Goal: Information Seeking & Learning: Check status

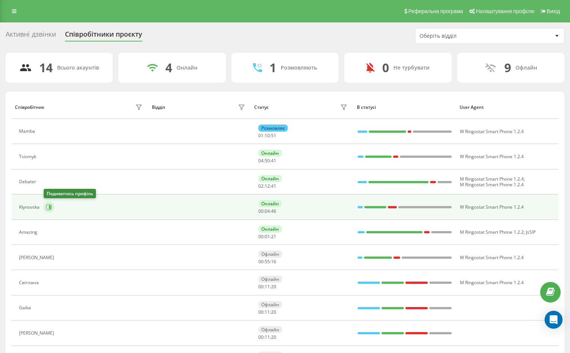
click at [49, 207] on icon at bounding box center [49, 207] width 6 height 6
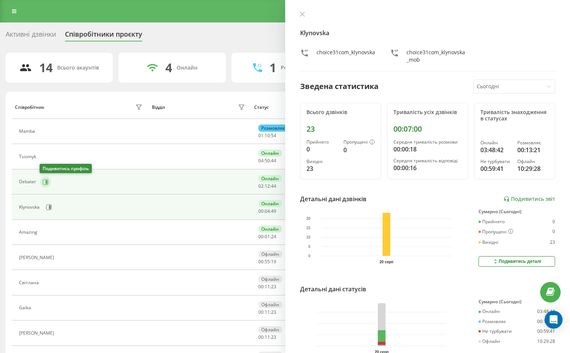
click at [45, 182] on icon at bounding box center [46, 182] width 6 height 6
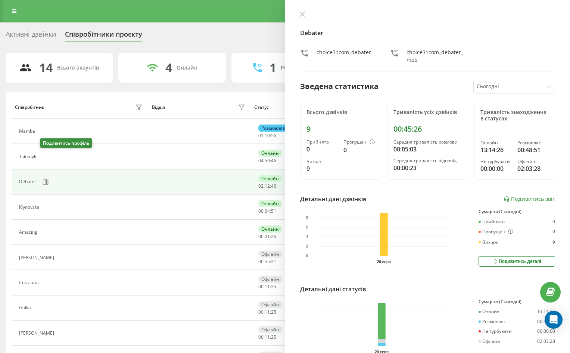
click at [47, 154] on button at bounding box center [44, 157] width 9 height 10
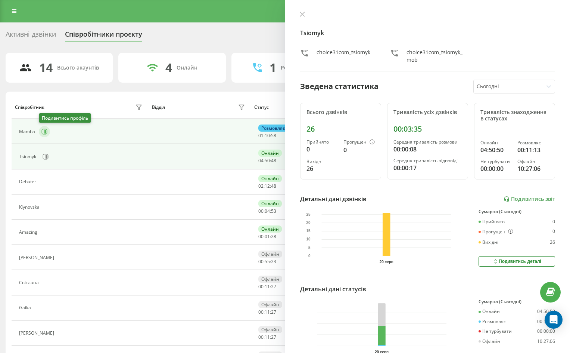
click at [45, 129] on icon at bounding box center [44, 131] width 6 height 6
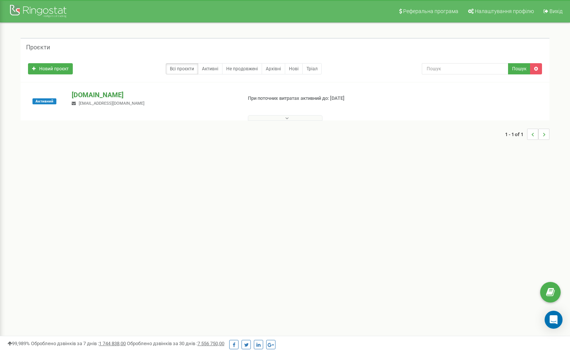
click at [86, 95] on p "[DOMAIN_NAME]" at bounding box center [154, 95] width 164 height 10
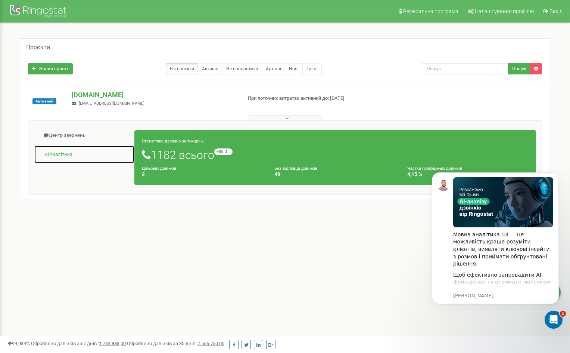
click at [55, 155] on link "Аналiтика" at bounding box center [84, 154] width 101 height 18
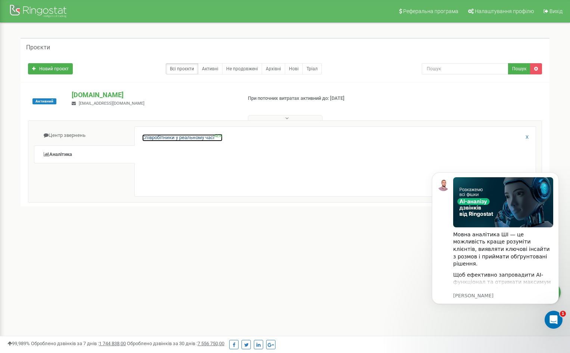
click at [162, 137] on link "Співробітники у реальному часі NEW" at bounding box center [182, 137] width 80 height 7
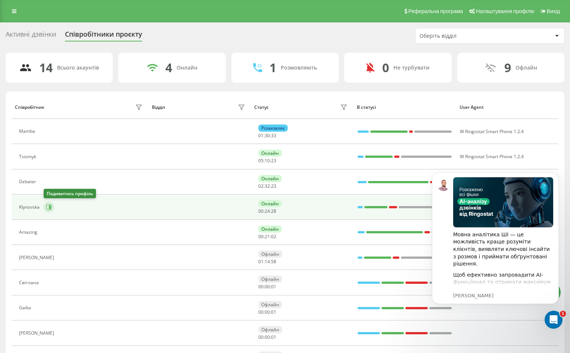
click at [47, 207] on icon at bounding box center [49, 207] width 6 height 6
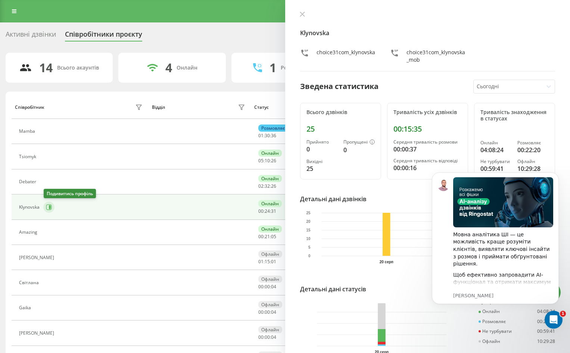
click at [45, 209] on button at bounding box center [48, 206] width 11 height 11
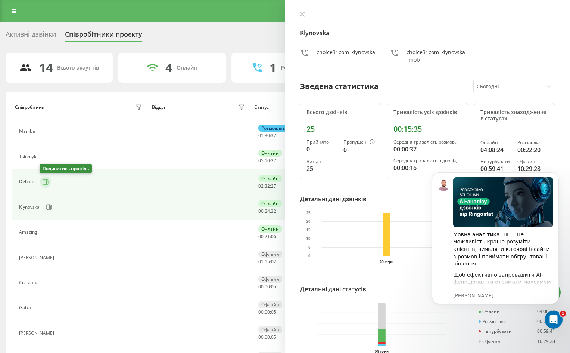
click at [43, 181] on icon at bounding box center [46, 182] width 6 height 6
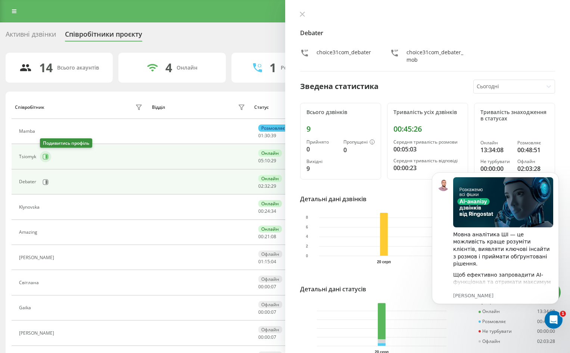
click at [45, 158] on icon at bounding box center [46, 156] width 6 height 6
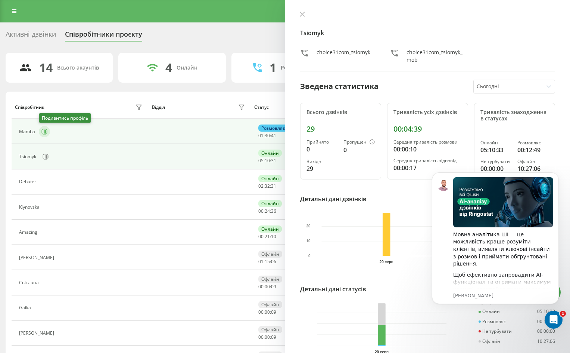
click at [46, 130] on icon at bounding box center [45, 132] width 2 height 4
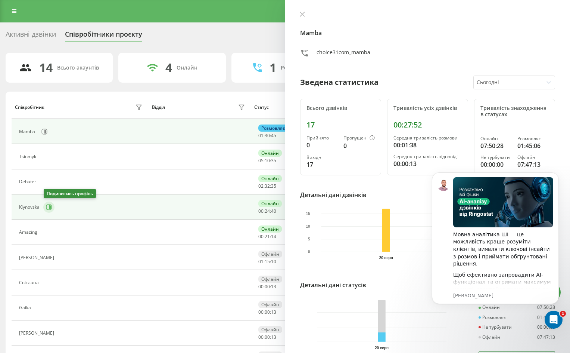
click at [49, 208] on icon at bounding box center [49, 207] width 6 height 6
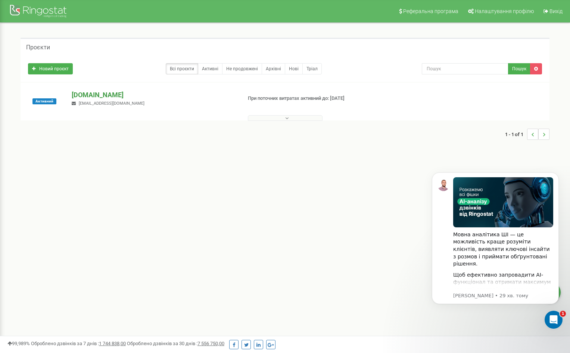
click at [97, 93] on p "[DOMAIN_NAME]" at bounding box center [154, 95] width 164 height 10
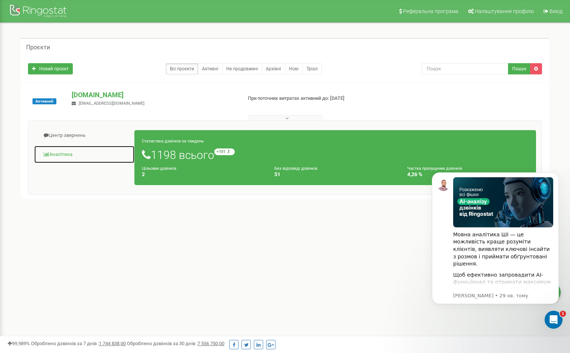
click at [64, 155] on link "Аналiтика" at bounding box center [84, 154] width 101 height 18
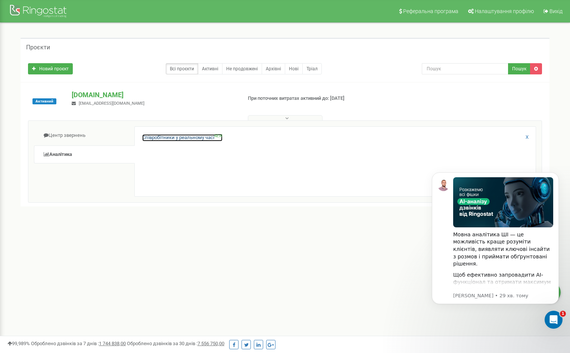
click at [149, 137] on link "Співробітники у реальному часі NEW" at bounding box center [182, 137] width 80 height 7
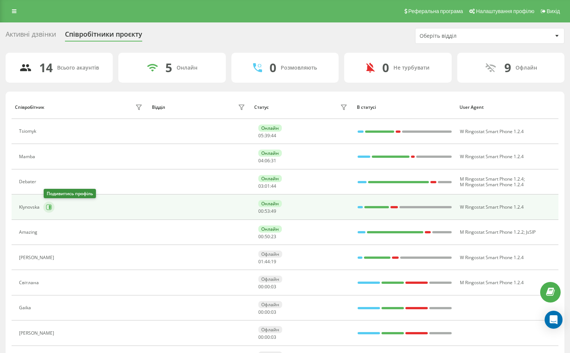
click at [47, 205] on icon at bounding box center [49, 207] width 6 height 6
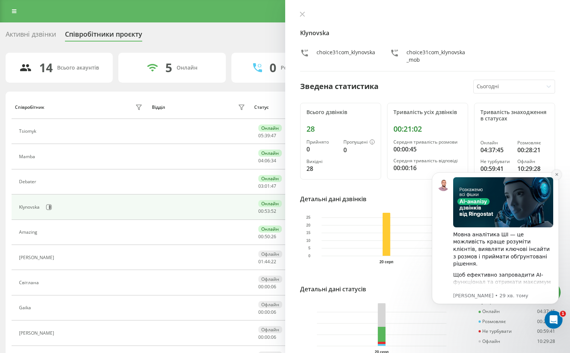
click at [557, 174] on icon "Dismiss notification" at bounding box center [556, 174] width 3 height 3
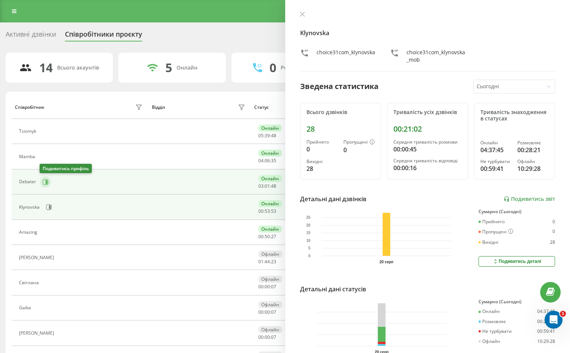
click at [47, 182] on icon at bounding box center [47, 182] width 2 height 4
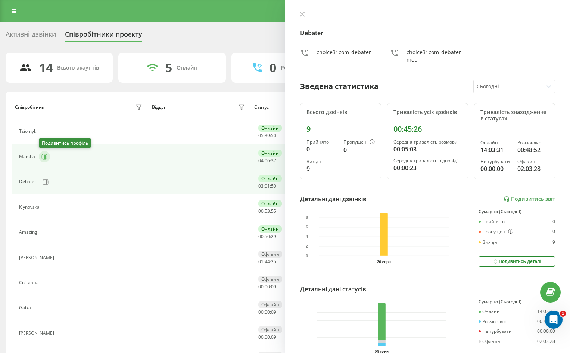
click at [45, 156] on icon at bounding box center [45, 157] width 2 height 4
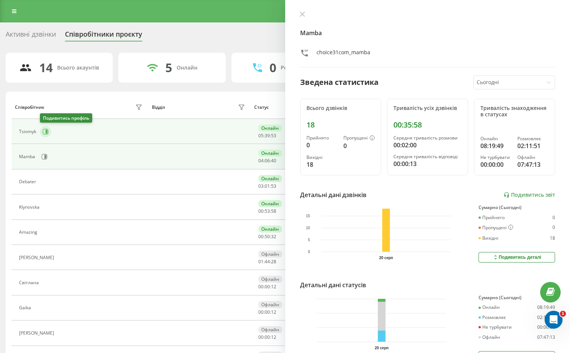
click at [44, 130] on icon at bounding box center [46, 131] width 6 height 6
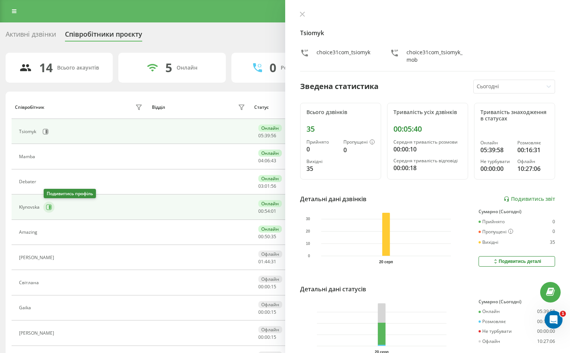
click at [49, 208] on icon at bounding box center [49, 207] width 6 height 6
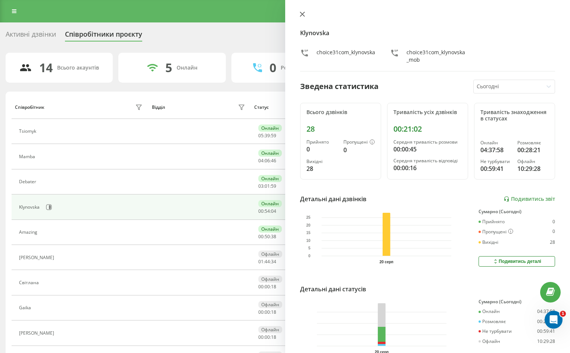
click at [306, 16] on button at bounding box center [303, 14] width 10 height 7
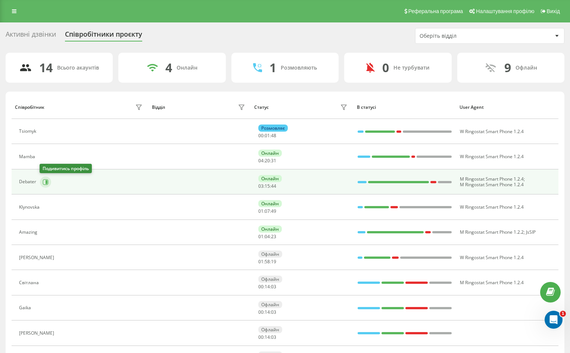
click at [46, 181] on icon at bounding box center [47, 182] width 2 height 4
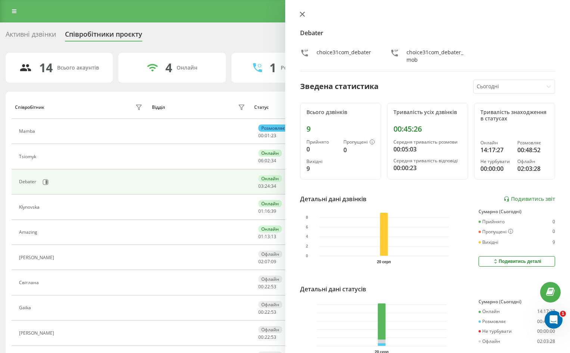
click at [303, 12] on icon at bounding box center [302, 14] width 5 height 5
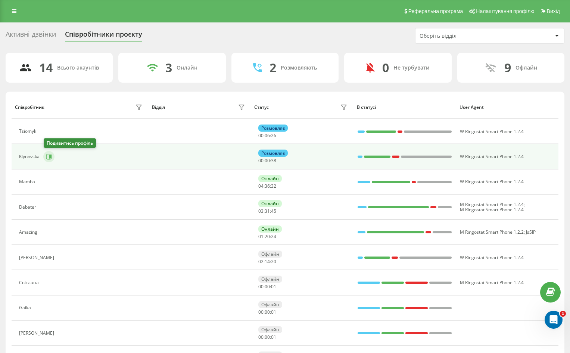
click at [49, 156] on icon at bounding box center [49, 156] width 6 height 6
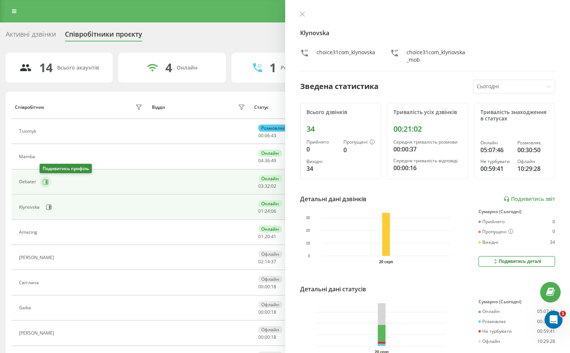
click at [44, 180] on icon at bounding box center [46, 182] width 6 height 6
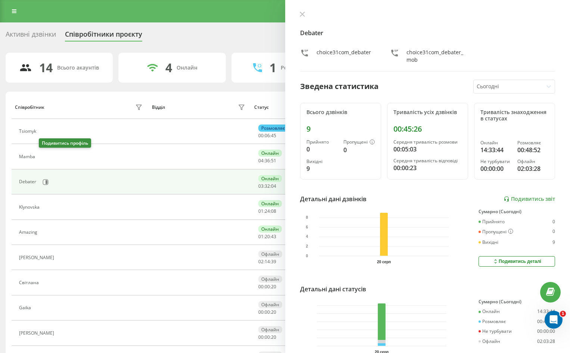
click at [44, 156] on icon at bounding box center [43, 156] width 6 height 6
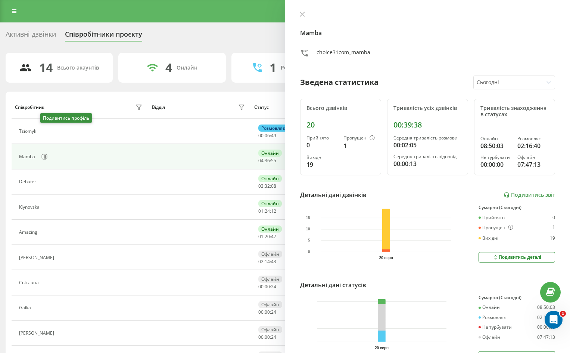
click at [46, 133] on icon at bounding box center [45, 132] width 2 height 4
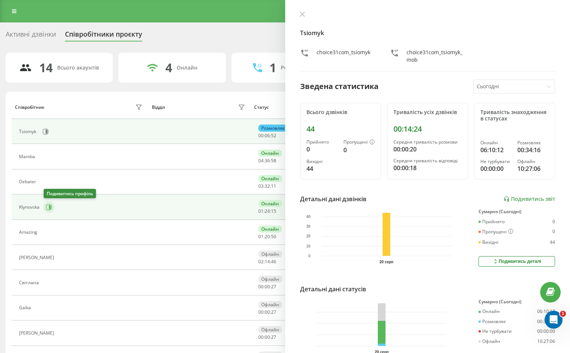
click at [51, 208] on icon at bounding box center [49, 207] width 6 height 6
